Goal: Information Seeking & Learning: Learn about a topic

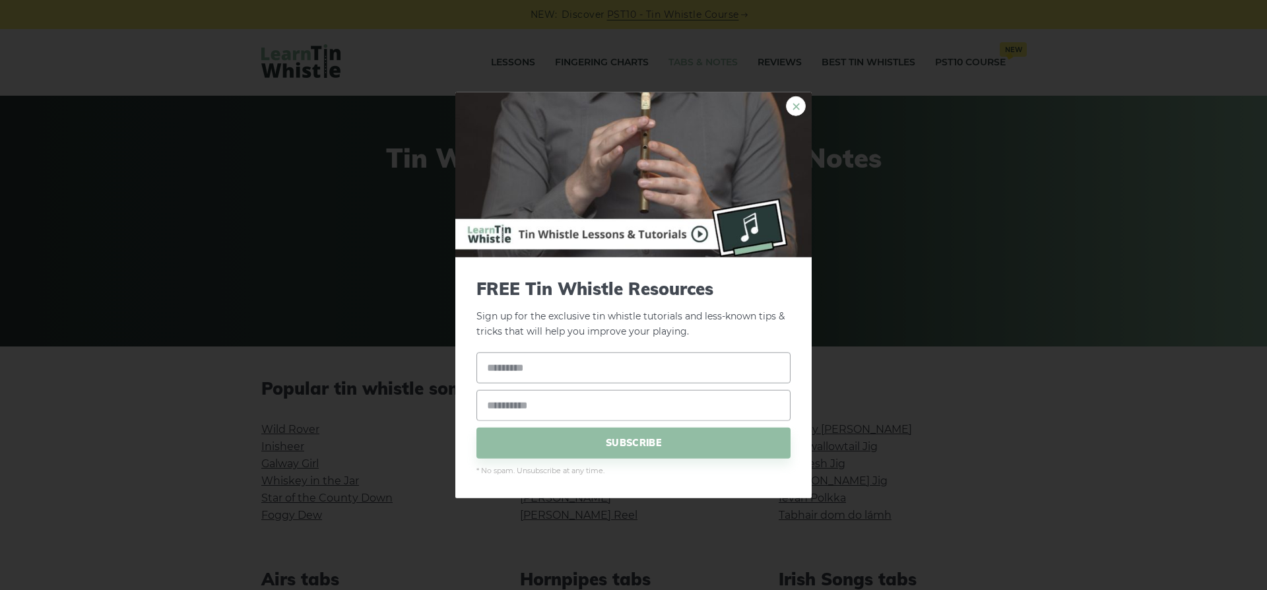
click at [791, 107] on link "×" at bounding box center [796, 106] width 20 height 20
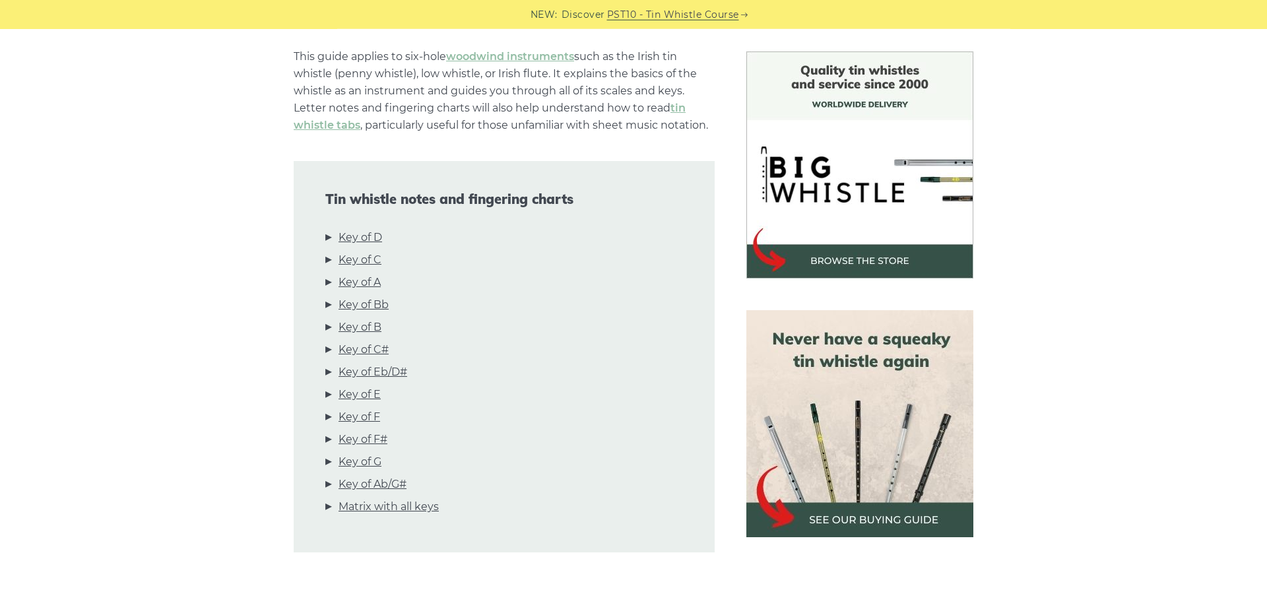
scroll to position [301, 0]
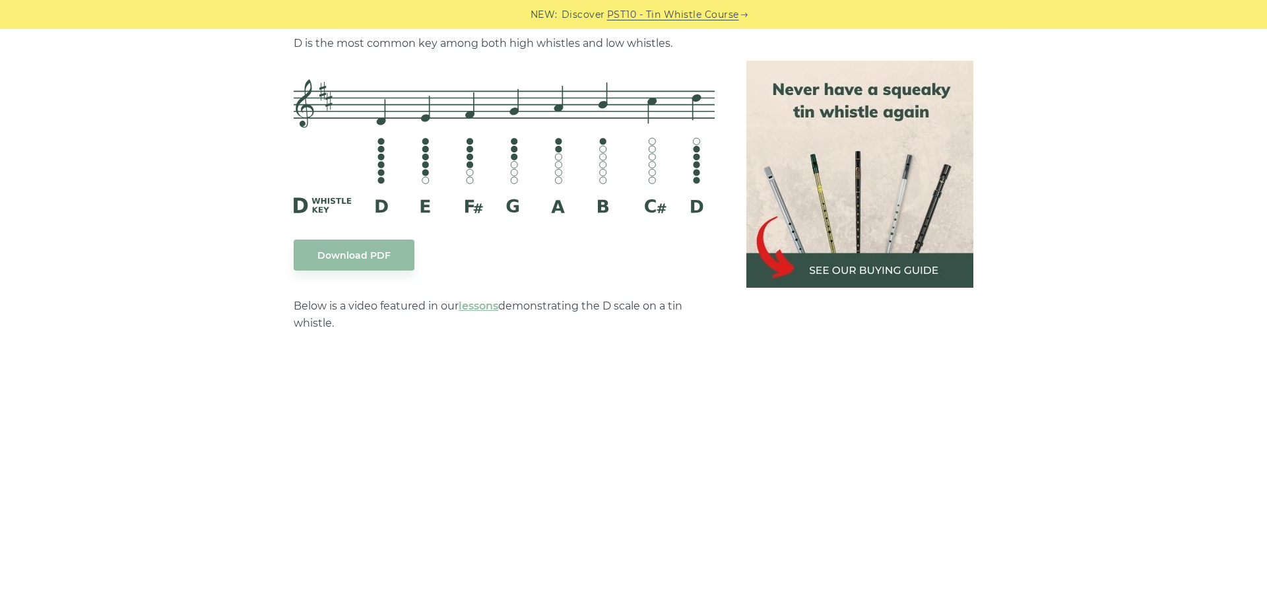
scroll to position [2180, 0]
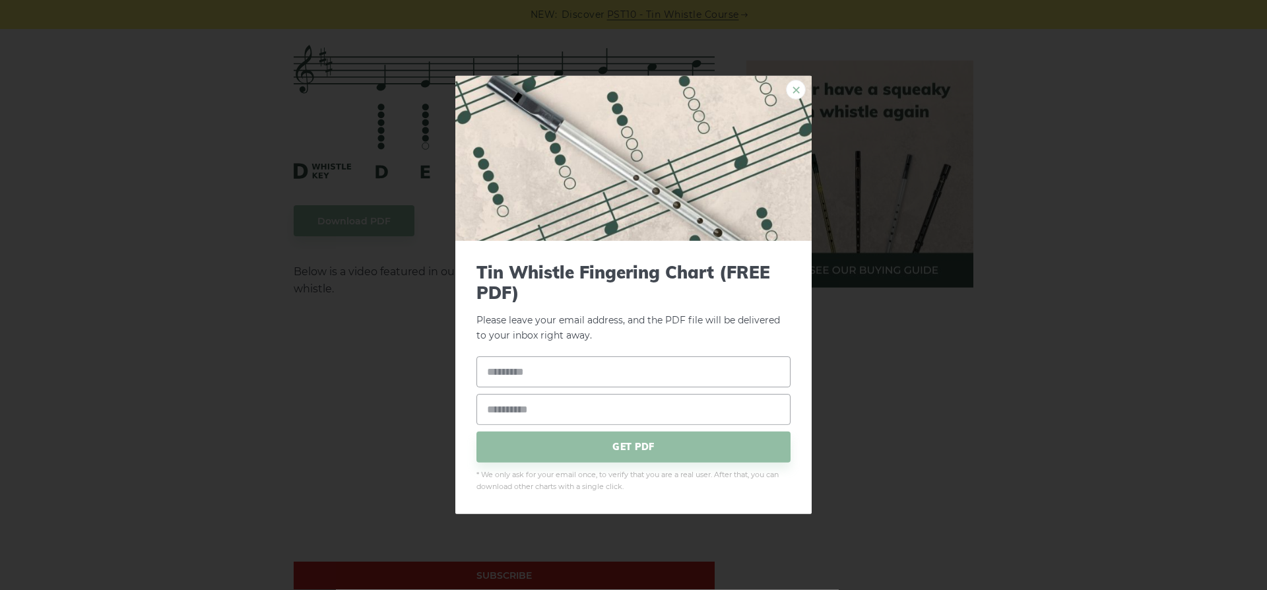
click at [795, 90] on link "×" at bounding box center [796, 90] width 20 height 20
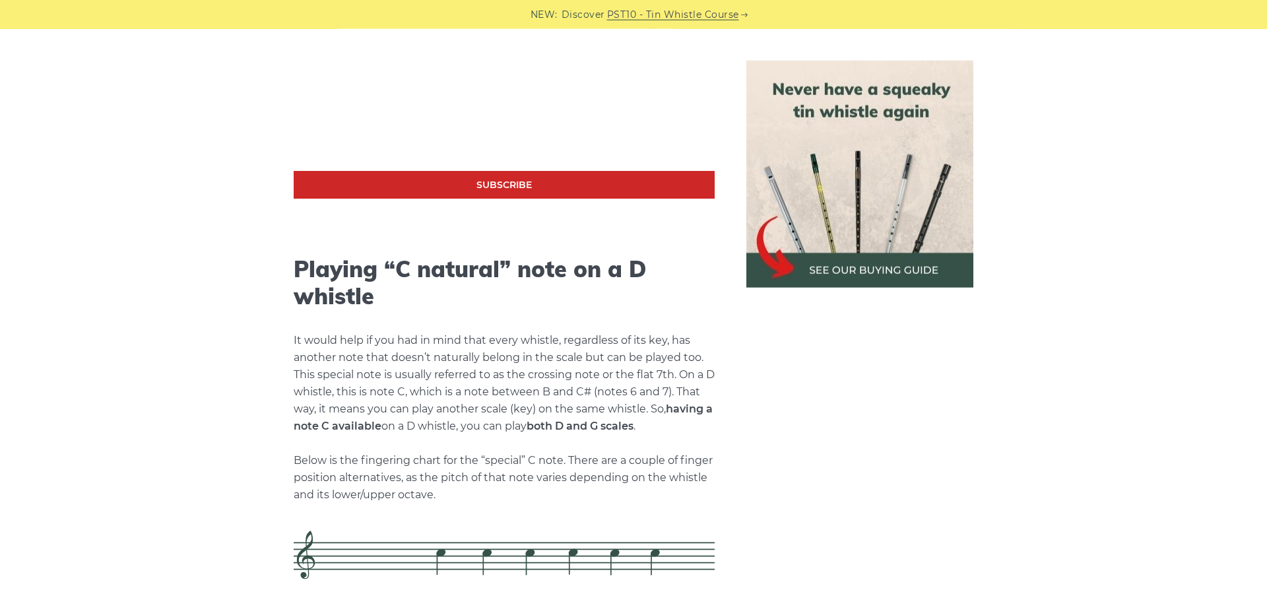
scroll to position [2631, 0]
